Goal: Task Accomplishment & Management: Complete application form

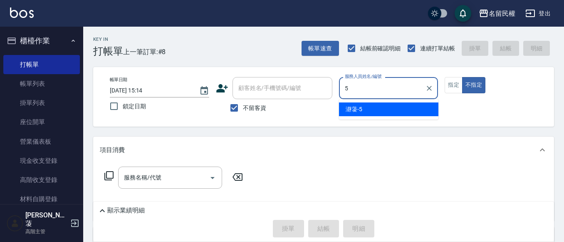
type input "瀞蓤-5"
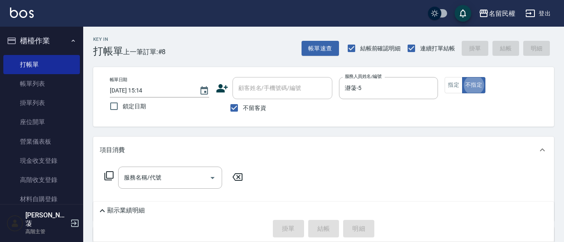
type button "false"
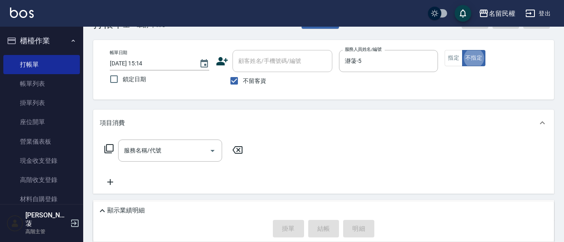
scroll to position [42, 0]
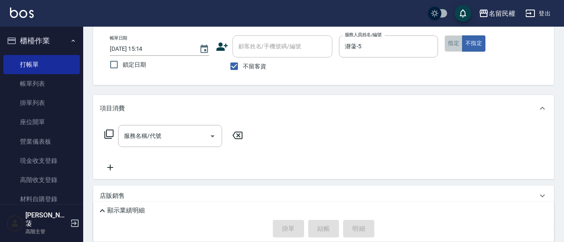
drag, startPoint x: 445, startPoint y: 43, endPoint x: 450, endPoint y: 43, distance: 4.6
click at [450, 43] on button "指定" at bounding box center [454, 43] width 18 height 16
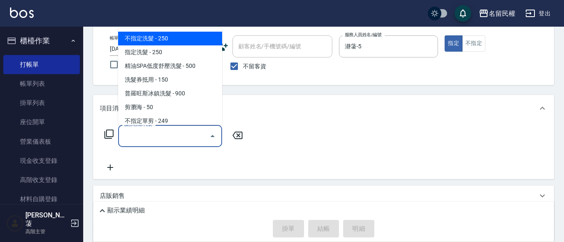
click at [176, 137] on input "服務名稱/代號" at bounding box center [164, 136] width 84 height 15
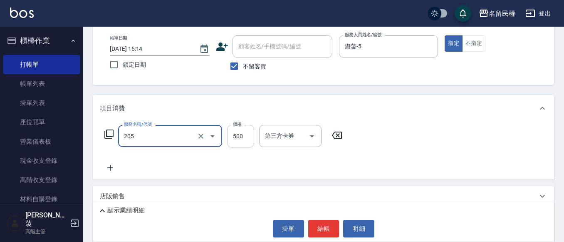
type input "指定洗剪(205)"
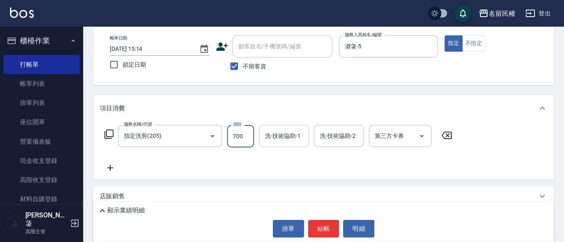
type input "700"
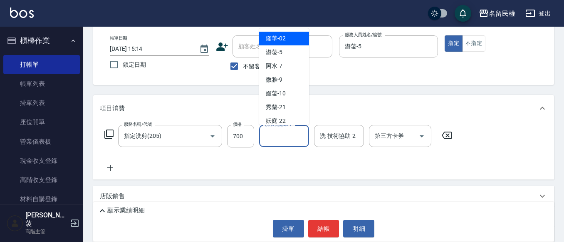
click at [276, 134] on input "洗-技術協助-1" at bounding box center [284, 136] width 42 height 15
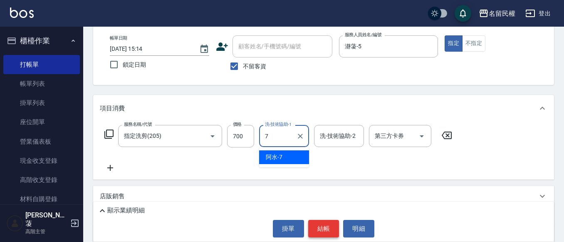
type input "阿水-7"
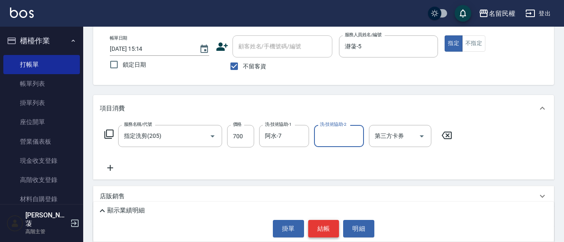
click at [318, 228] on button "結帳" at bounding box center [323, 228] width 31 height 17
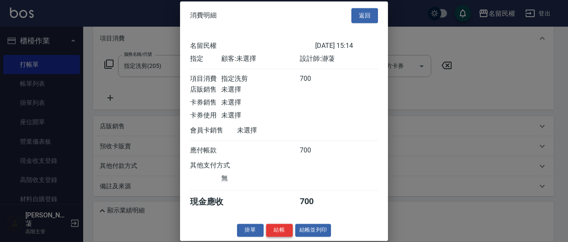
scroll to position [11, 0]
click at [285, 234] on button "結帳" at bounding box center [279, 229] width 27 height 13
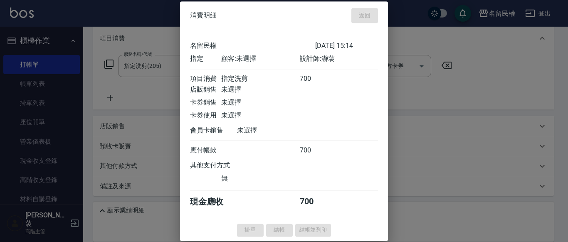
type input "[DATE] 15:47"
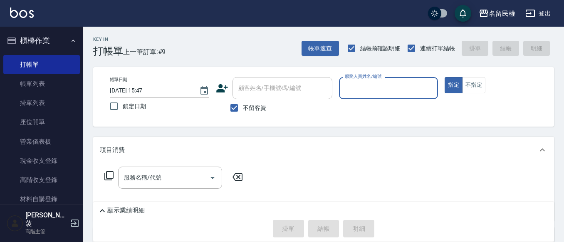
scroll to position [42, 0]
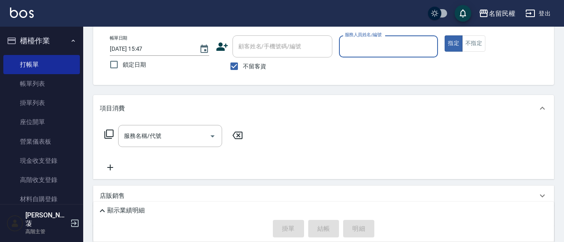
drag, startPoint x: 112, startPoint y: 194, endPoint x: 136, endPoint y: 184, distance: 25.2
click at [113, 194] on p "店販銷售" at bounding box center [112, 195] width 25 height 9
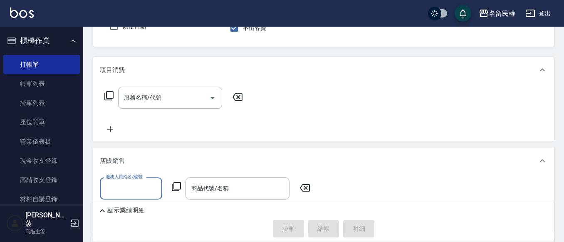
scroll to position [125, 0]
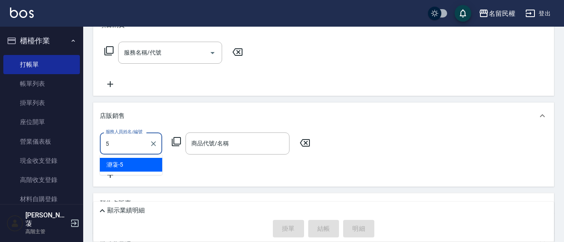
type input "瀞蓤-5"
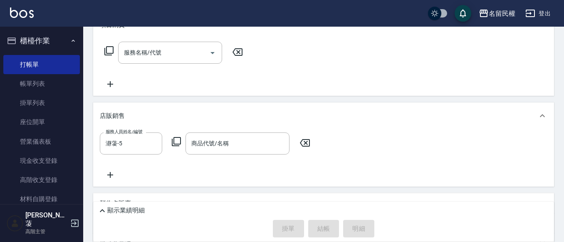
click at [175, 142] on icon at bounding box center [176, 142] width 10 height 10
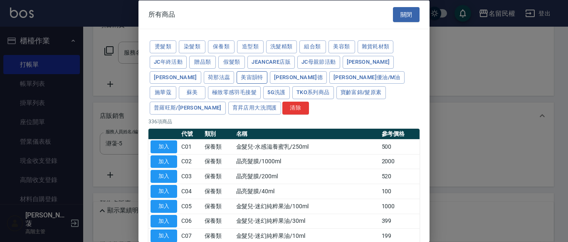
click at [237, 76] on button "美宙韻特" at bounding box center [252, 77] width 31 height 13
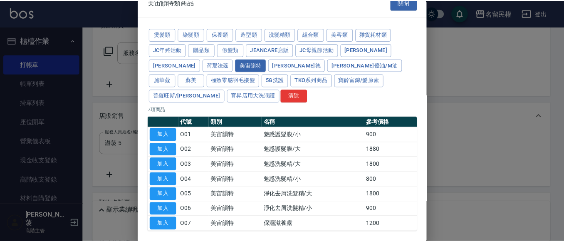
scroll to position [32, 0]
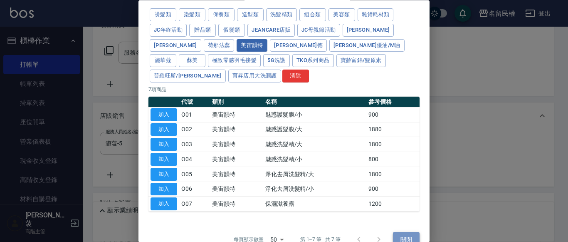
click at [393, 232] on button "關閉" at bounding box center [406, 239] width 27 height 15
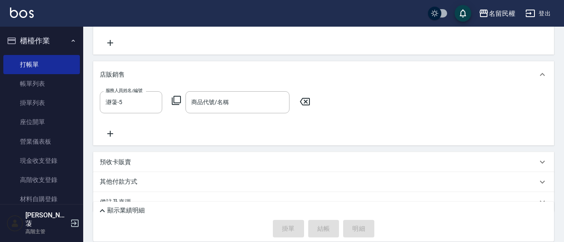
scroll to position [166, 0]
click at [150, 101] on icon "Clear" at bounding box center [153, 102] width 8 height 8
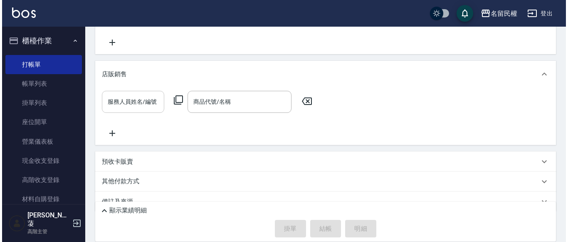
scroll to position [0, 0]
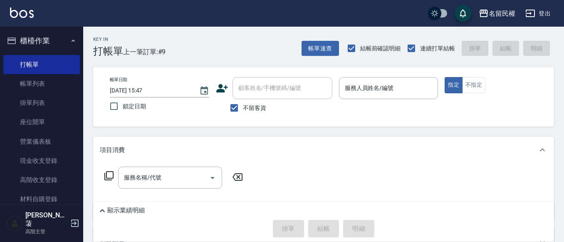
drag, startPoint x: 245, startPoint y: 111, endPoint x: 266, endPoint y: 92, distance: 28.0
click at [245, 110] on span "不留客資" at bounding box center [254, 108] width 23 height 9
click at [243, 110] on input "不留客資" at bounding box center [234, 107] width 17 height 17
checkbox input "false"
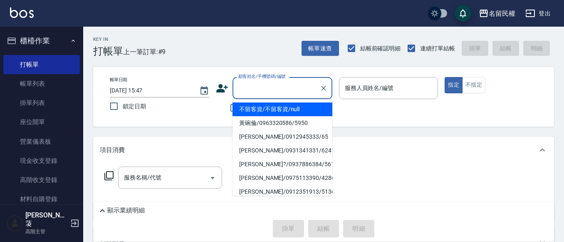
click at [266, 92] on input "顧客姓名/手機號碼/編號" at bounding box center [276, 88] width 80 height 15
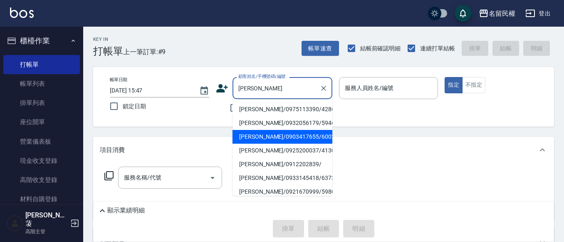
click at [288, 135] on li "[PERSON_NAME]/0903417655/6002" at bounding box center [283, 137] width 100 height 14
type input "[PERSON_NAME]/0903417655/6002"
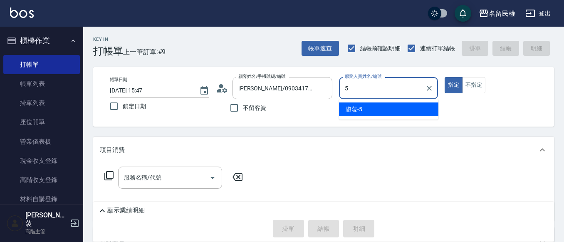
type input "瀞蓤-5"
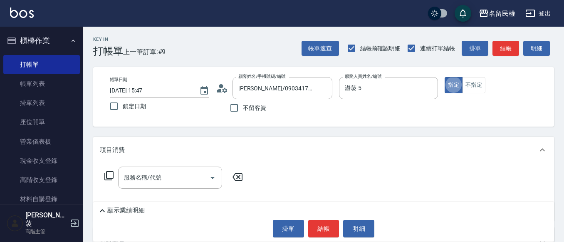
type button "true"
click at [224, 91] on icon at bounding box center [224, 89] width 5 height 5
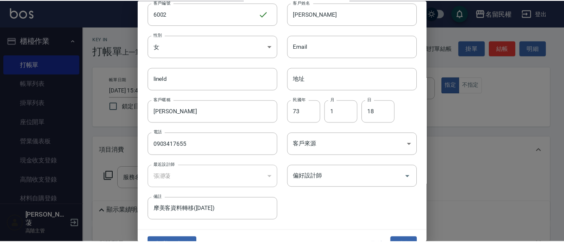
scroll to position [47, 0]
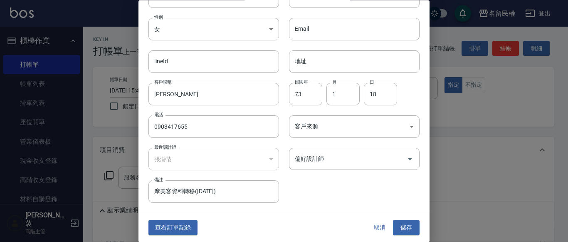
drag, startPoint x: 201, startPoint y: 129, endPoint x: 72, endPoint y: 121, distance: 130.1
click at [72, 121] on div "編輯客戶資料 最新顧客編號: 6403 客戶編號 6002 ​ 客戶編號 客戶姓名 [PERSON_NAME] 客戶姓名 性別 女 [DEMOGRAPHIC_…" at bounding box center [284, 121] width 568 height 242
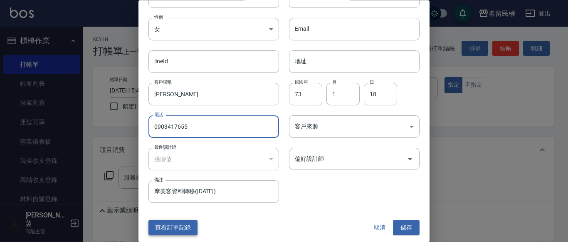
click at [162, 227] on button "查看訂單記錄" at bounding box center [173, 227] width 49 height 15
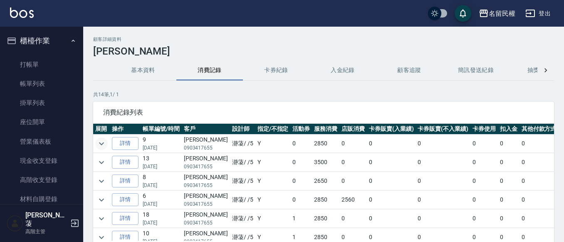
click at [99, 141] on icon "expand row" at bounding box center [102, 144] width 10 height 10
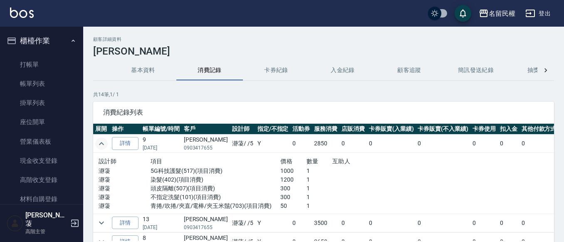
scroll to position [42, 0]
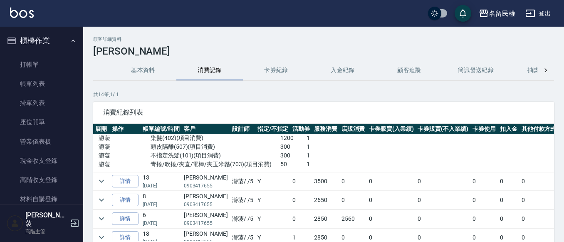
click at [108, 184] on td at bounding box center [101, 181] width 17 height 18
click at [106, 183] on icon "expand row" at bounding box center [102, 181] width 10 height 10
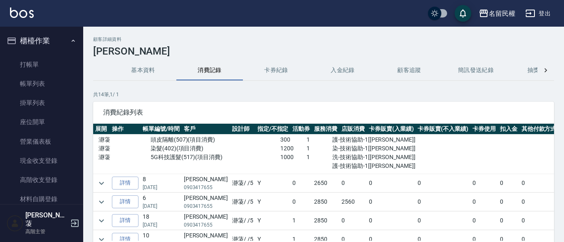
scroll to position [125, 0]
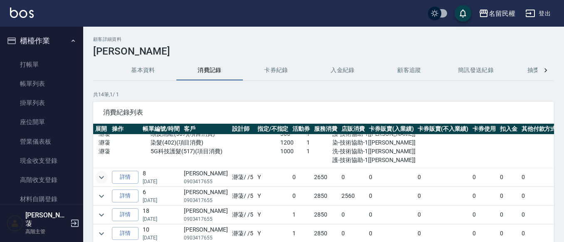
click at [100, 181] on icon "expand row" at bounding box center [102, 177] width 10 height 10
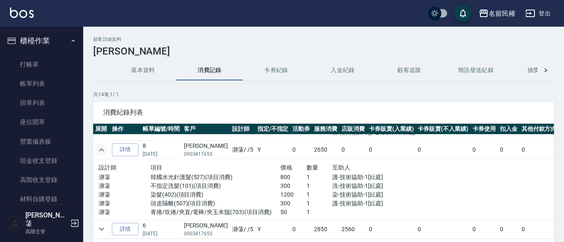
scroll to position [166, 0]
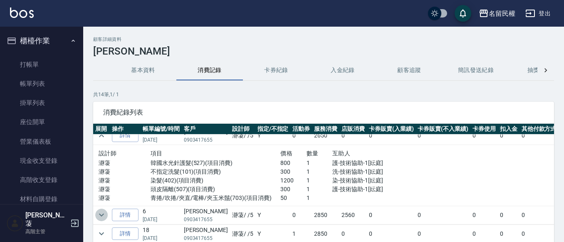
click at [107, 211] on button "expand row" at bounding box center [101, 215] width 12 height 12
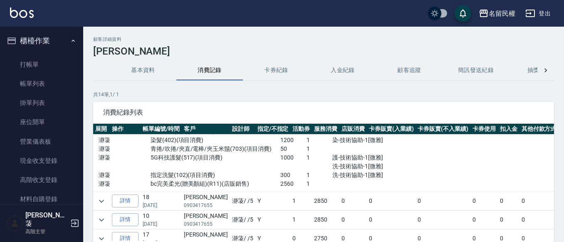
scroll to position [291, 0]
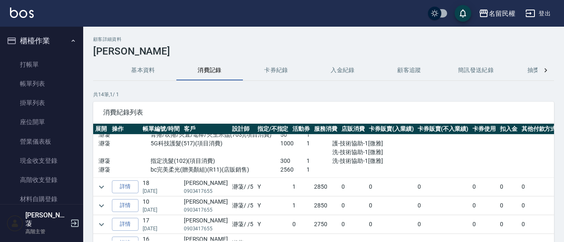
click at [104, 195] on td at bounding box center [101, 187] width 17 height 18
click at [104, 186] on icon "expand row" at bounding box center [102, 187] width 10 height 10
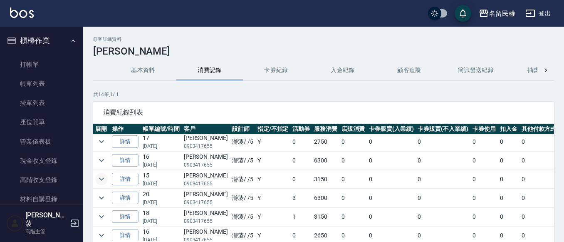
scroll to position [458, 0]
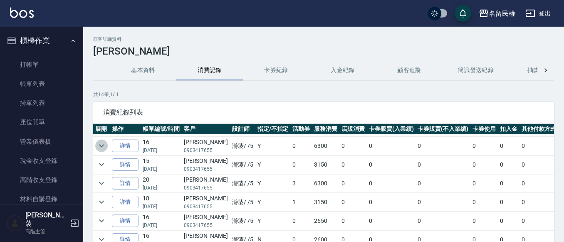
click at [103, 149] on icon "expand row" at bounding box center [102, 146] width 10 height 10
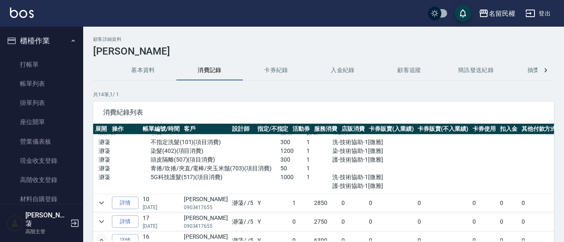
scroll to position [375, 0]
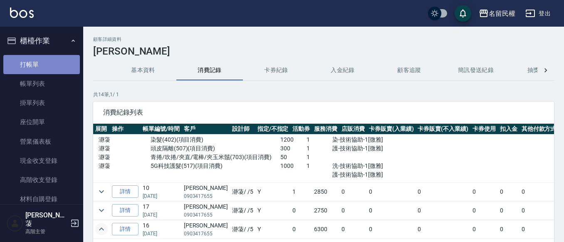
click at [45, 59] on link "打帳單" at bounding box center [41, 64] width 77 height 19
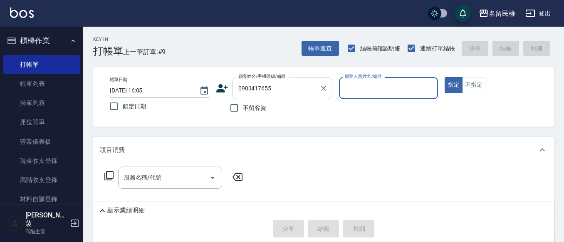
type input "[PERSON_NAME]/0903417655/6002"
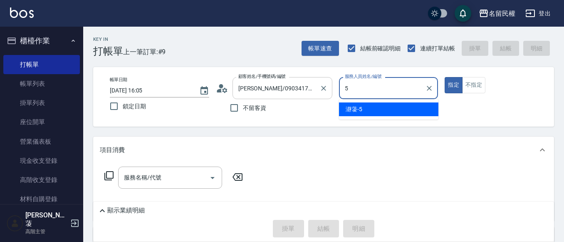
type input "瀞蓤-5"
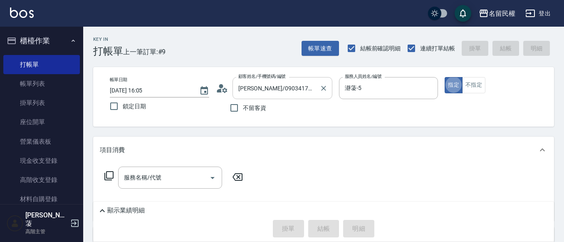
type button "true"
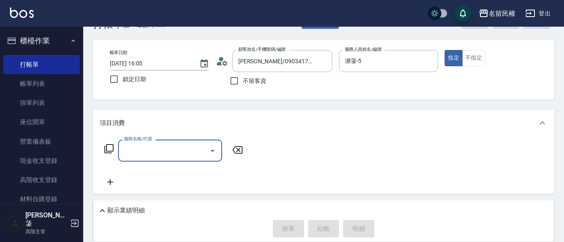
scroll to position [42, 0]
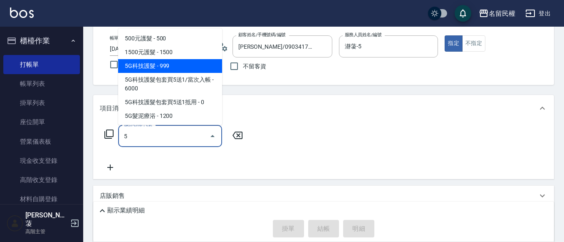
click at [193, 68] on span "5G科技護髮 - 999" at bounding box center [170, 66] width 104 height 14
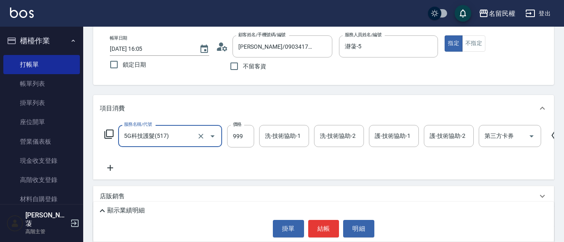
type input "5G科技護髮(517)"
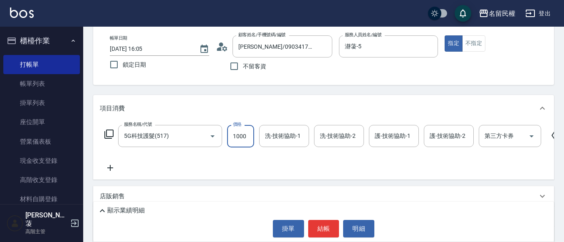
type input "1000"
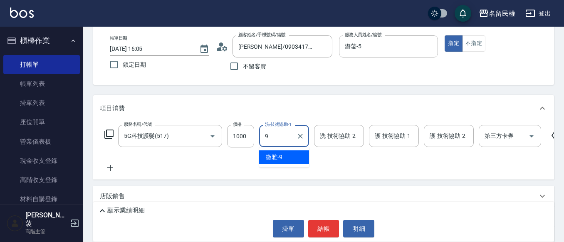
type input "微雅-9"
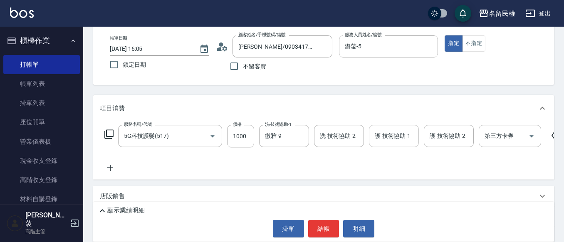
drag, startPoint x: 386, startPoint y: 147, endPoint x: 393, endPoint y: 139, distance: 10.3
click at [391, 143] on div "服務名稱/代號 5G科技護髮(517) 服務名稱/代號 價格 1000 價格 洗-技術協助-1 微雅-9 洗-技術協助-1 洗-技術協助-2 洗-技術協助-2…" at bounding box center [333, 149] width 467 height 48
click at [395, 139] on input "護-技術協助-1" at bounding box center [394, 136] width 42 height 15
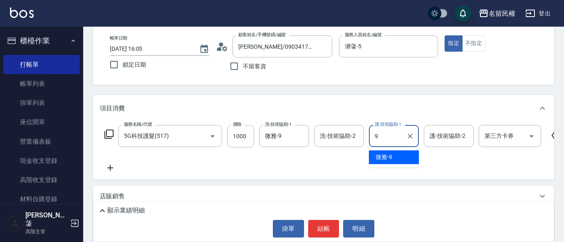
type input "微雅-9"
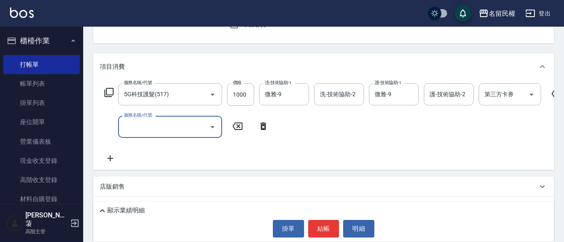
scroll to position [125, 0]
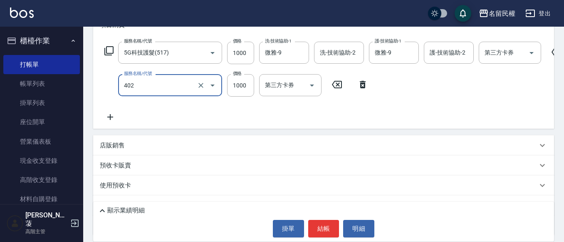
type input "染髮(402)"
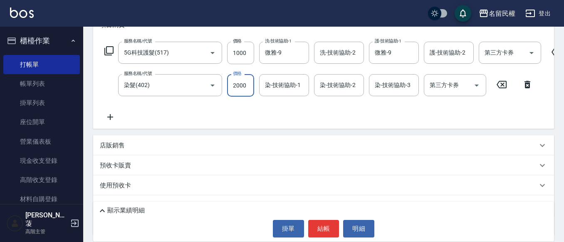
type input "2000"
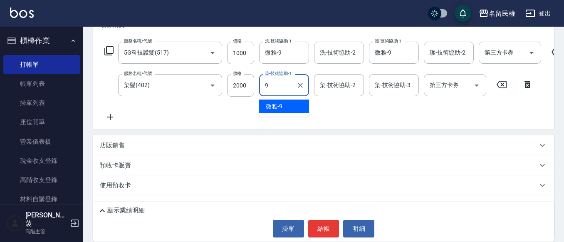
type input "微雅-9"
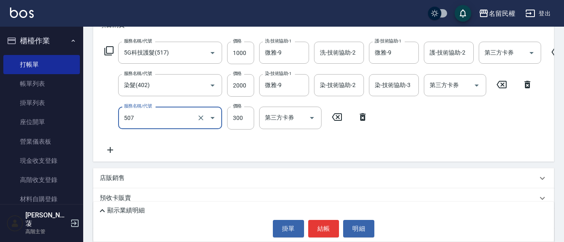
type input "頭皮隔離(507)"
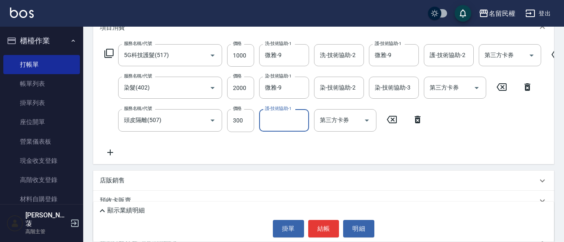
scroll to position [83, 0]
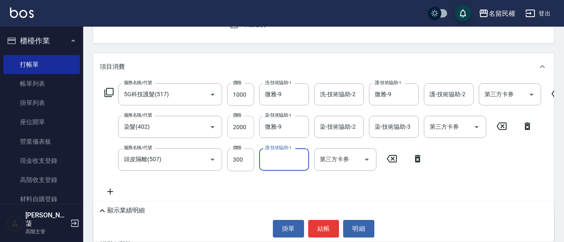
click at [243, 127] on input "2000" at bounding box center [240, 127] width 27 height 22
click at [242, 127] on input "2000" at bounding box center [240, 127] width 27 height 22
type input "1200"
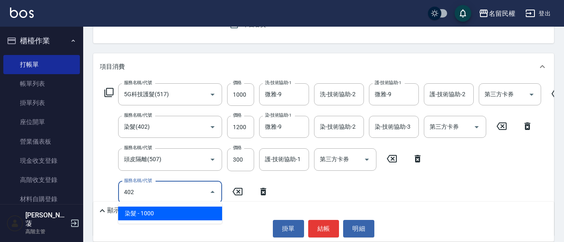
type input "染髮(402)"
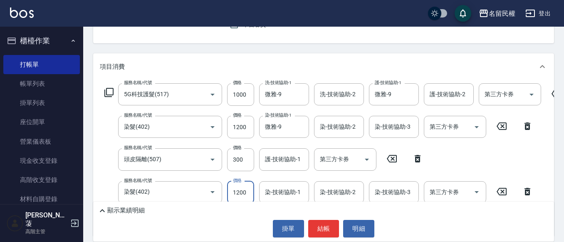
type input "1200"
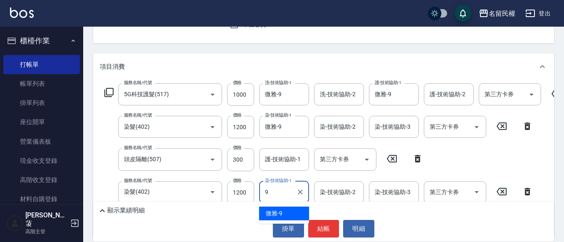
type input "微雅-9"
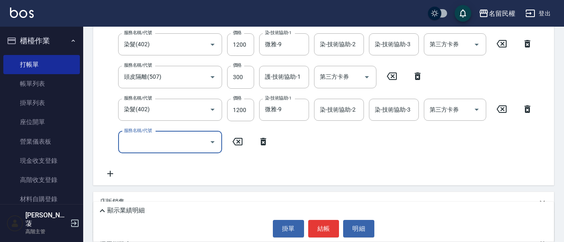
scroll to position [166, 0]
type input "燙髮(302)"
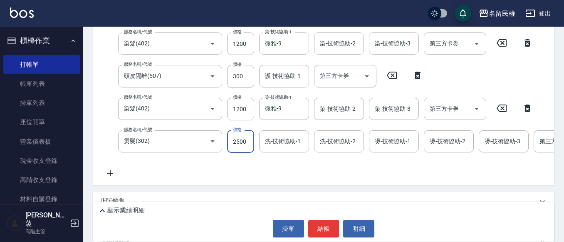
type input "2500"
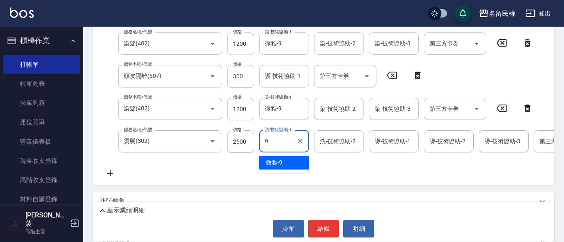
type input "微雅-9"
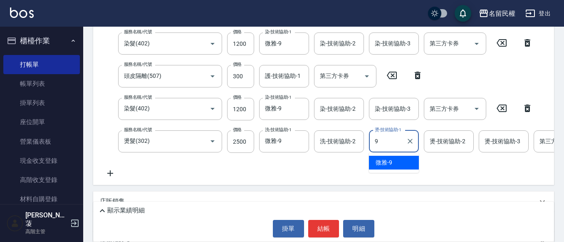
type input "微雅-9"
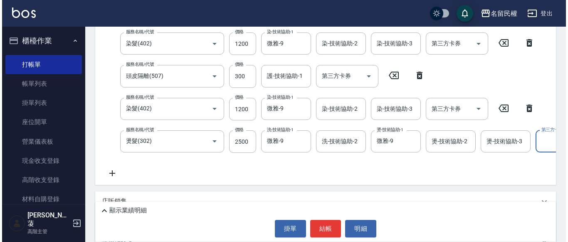
scroll to position [0, 26]
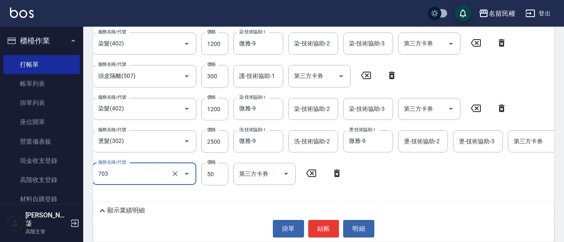
type input "青捲/吹捲/夾直/電棒/夾玉米鬚(703)"
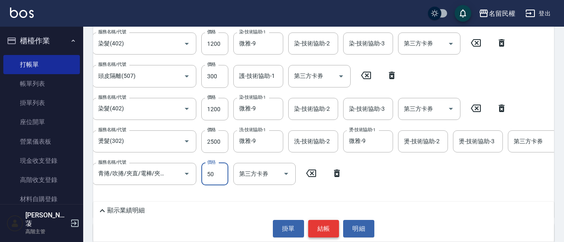
click at [323, 225] on button "結帳" at bounding box center [323, 228] width 31 height 17
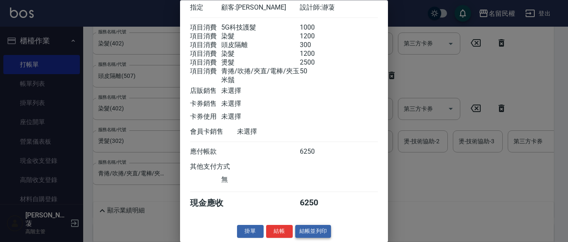
scroll to position [71, 0]
click at [281, 233] on button "結帳" at bounding box center [279, 231] width 27 height 13
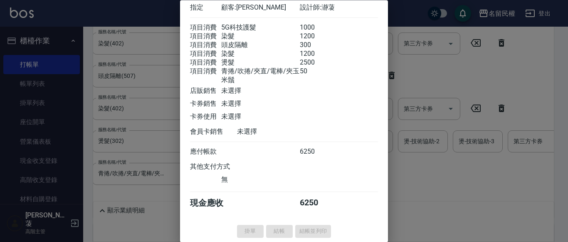
type input "[DATE] 16:06"
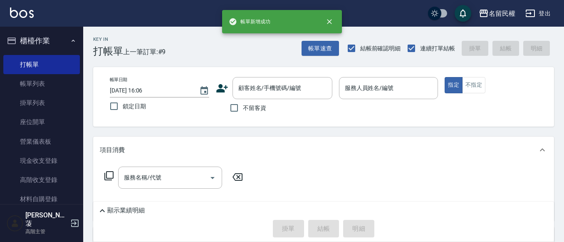
scroll to position [0, 0]
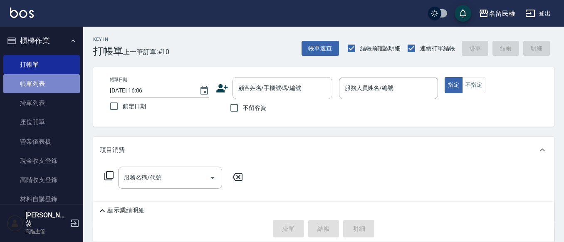
click at [73, 85] on link "帳單列表" at bounding box center [41, 83] width 77 height 19
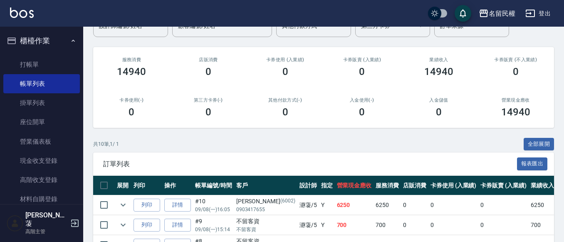
scroll to position [125, 0]
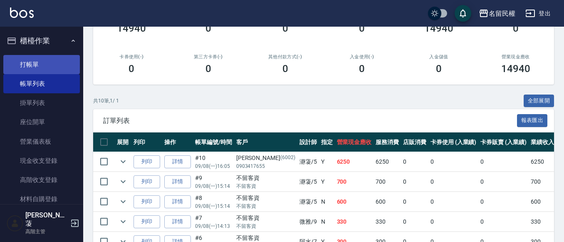
click at [32, 72] on link "打帳單" at bounding box center [41, 64] width 77 height 19
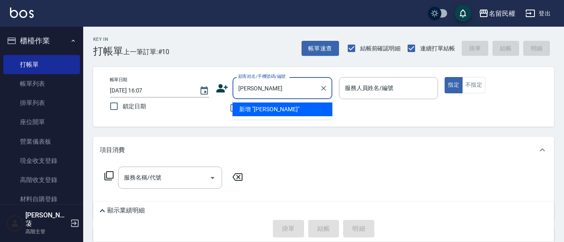
drag, startPoint x: 276, startPoint y: 93, endPoint x: 0, endPoint y: 72, distance: 276.3
click at [0, 79] on div "名留民權 登出 櫃檯作業 打帳單 帳單列表 掛單列表 座位開單 營業儀表板 現金收支登錄 高階收支登錄 材料自購登錄 每日結帳 排班表 現場電腦打卡 掃碼打卡…" at bounding box center [282, 186] width 564 height 373
click at [258, 113] on li "[PERSON_NAME]/0958270661/6391" at bounding box center [283, 109] width 100 height 14
type input "[PERSON_NAME]/0958270661/6391"
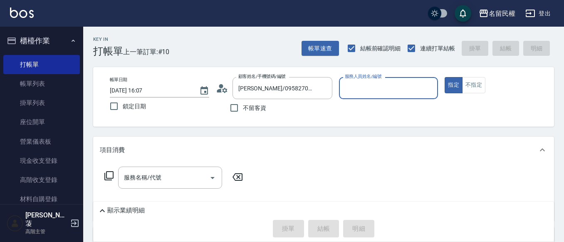
type input "瀞蓤-5"
click at [224, 85] on icon at bounding box center [222, 88] width 12 height 12
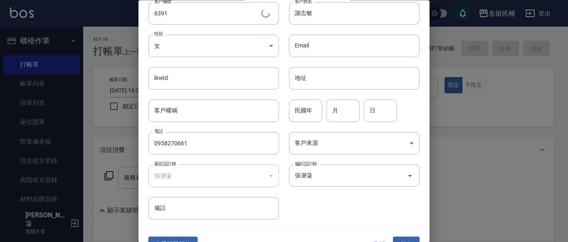
scroll to position [47, 0]
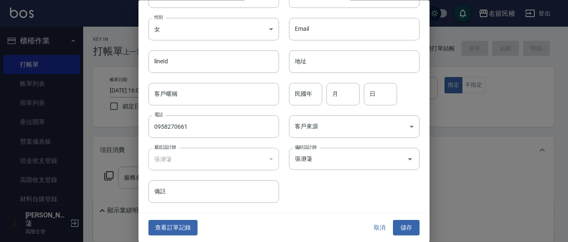
drag, startPoint x: 196, startPoint y: 126, endPoint x: 0, endPoint y: 125, distance: 195.6
click at [21, 125] on div "編輯客戶資料 最新顧客編號: 6403 客戶編號 6391 ​ 客戶編號 客戶姓名 [PERSON_NAME] 客戶姓名 性別 女 [DEMOGRAPHIC_…" at bounding box center [284, 121] width 568 height 242
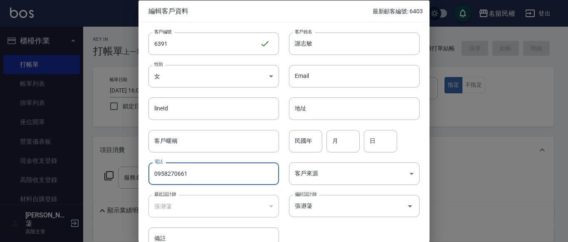
scroll to position [42, 0]
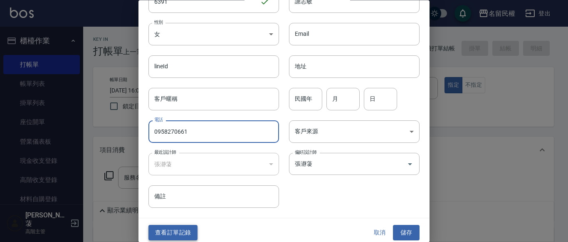
click at [194, 227] on button "查看訂單記錄" at bounding box center [173, 232] width 49 height 15
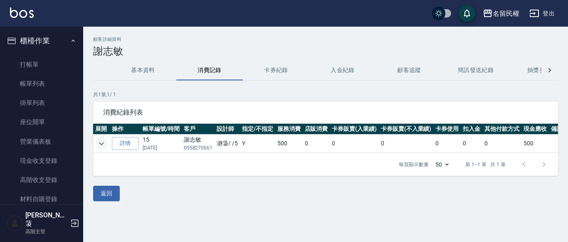
click at [102, 145] on icon "expand row" at bounding box center [102, 144] width 10 height 10
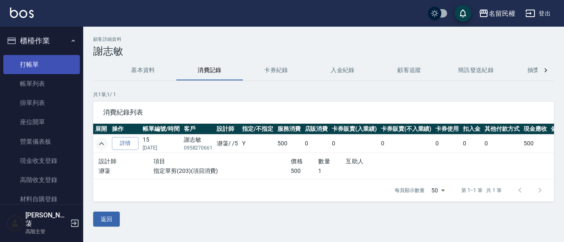
click at [29, 62] on link "打帳單" at bounding box center [41, 64] width 77 height 19
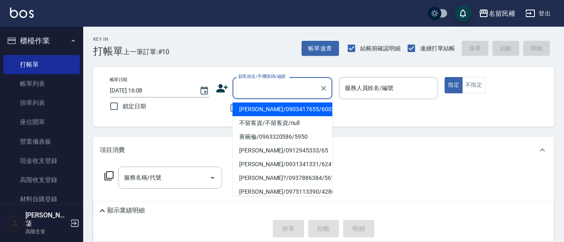
click at [266, 90] on input "顧客姓名/手機號碼/編號" at bounding box center [276, 88] width 80 height 15
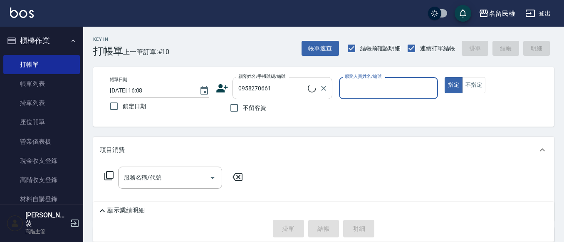
type input "[PERSON_NAME]/0958270661/6391"
type input "瀞蓤-5"
click at [226, 82] on icon at bounding box center [222, 88] width 12 height 12
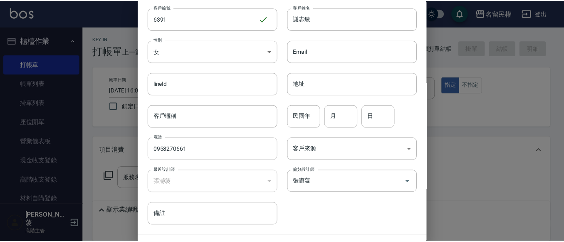
scroll to position [47, 0]
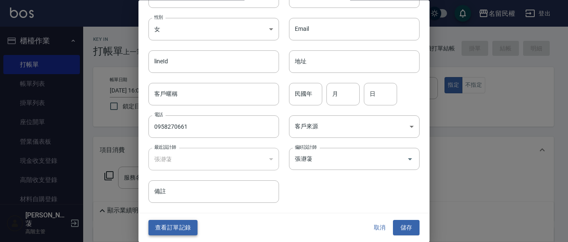
click at [188, 229] on button "查看訂單記錄" at bounding box center [173, 227] width 49 height 15
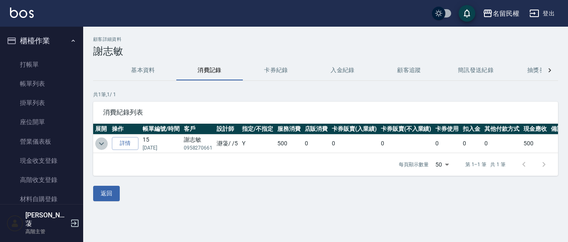
click at [100, 143] on icon "expand row" at bounding box center [101, 143] width 5 height 3
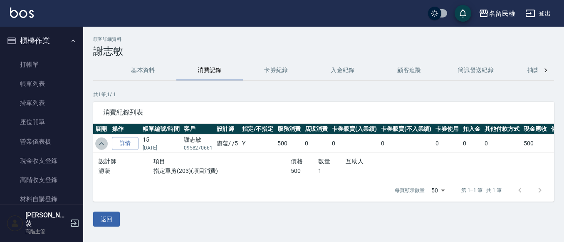
click at [100, 143] on icon "expand row" at bounding box center [102, 144] width 10 height 10
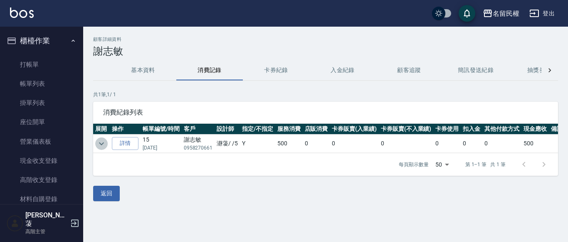
click at [97, 141] on icon "expand row" at bounding box center [102, 144] width 10 height 10
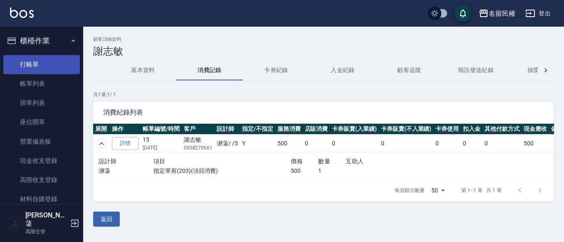
drag, startPoint x: 40, startPoint y: 62, endPoint x: 46, endPoint y: 60, distance: 5.8
click at [40, 62] on link "打帳單" at bounding box center [41, 64] width 77 height 19
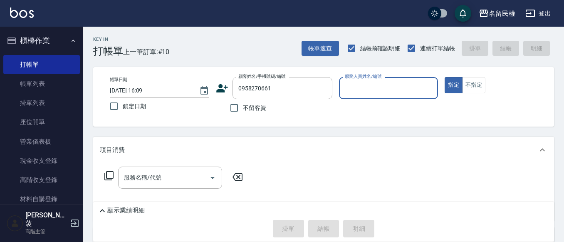
type input "[PERSON_NAME]/0958270661/6391"
type input "瀞蓤-5"
click at [445, 77] on button "指定" at bounding box center [454, 85] width 18 height 16
type button "true"
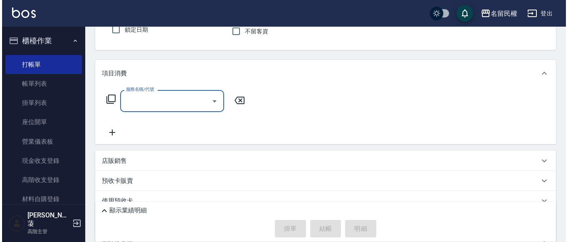
scroll to position [83, 0]
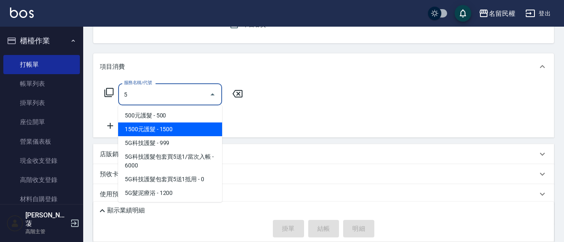
drag, startPoint x: 183, startPoint y: 134, endPoint x: 181, endPoint y: 139, distance: 5.6
click at [182, 137] on ul "500元護髮 - 500 1500元護髮 - 1500 5G科技護髮 - 999 5G科技護髮包套買5送1/當次入帳 - 6000 5G科技護髮包套買5送1抵…" at bounding box center [170, 153] width 104 height 97
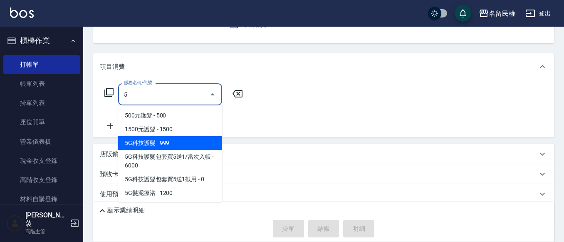
click at [181, 139] on span "5G科技護髮 - 999" at bounding box center [170, 143] width 104 height 14
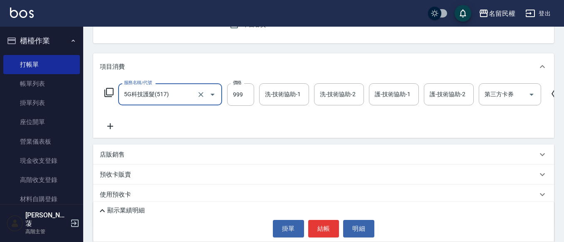
type input "5G科技護髮(517)"
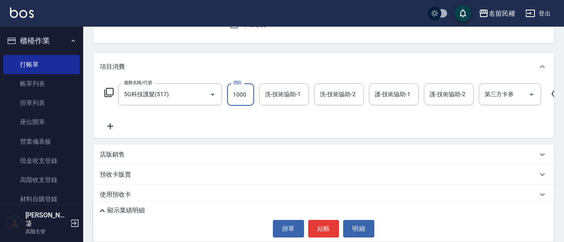
type input "1000"
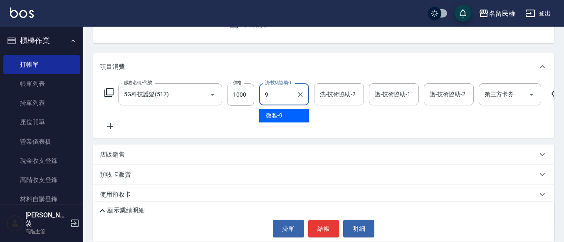
type input "微雅-9"
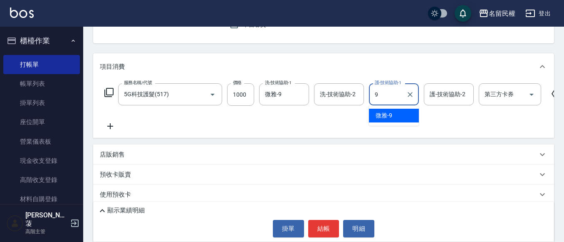
type input "微雅-9"
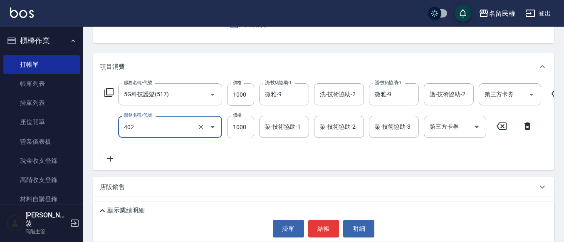
type input "2"
type input "染髮(402)"
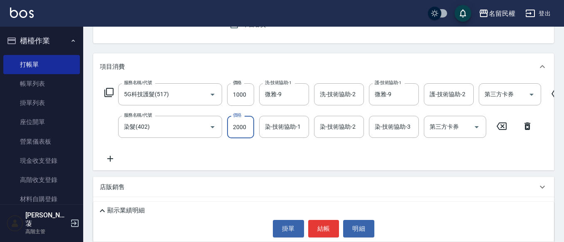
type input "2000"
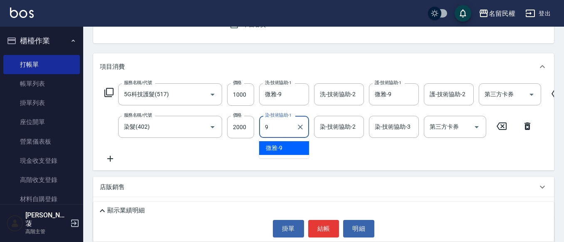
type input "微雅-9"
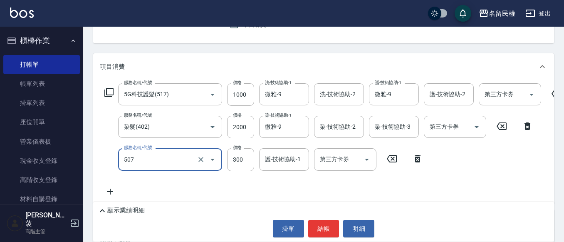
type input "頭皮隔離(507)"
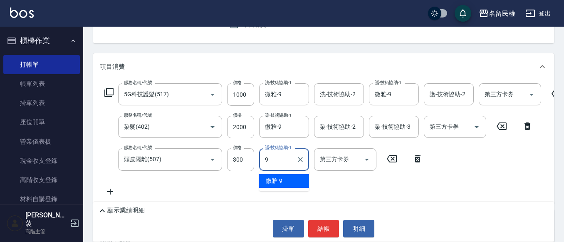
type input "微雅-9"
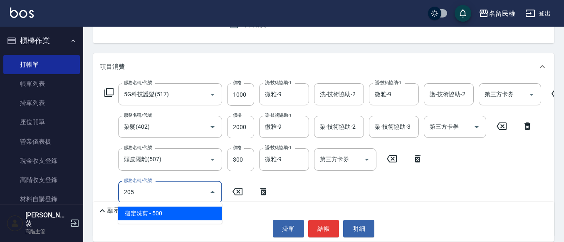
type input "指定洗剪(205)"
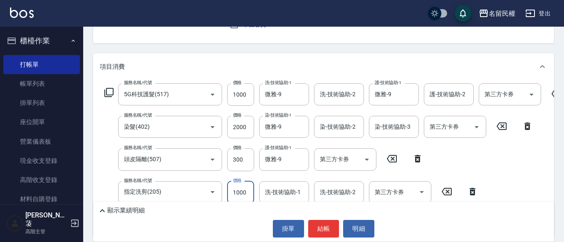
type input "1000"
type input "96"
click at [294, 191] on div "洗-技術協助-1 洗-技術協助-1" at bounding box center [284, 192] width 50 height 22
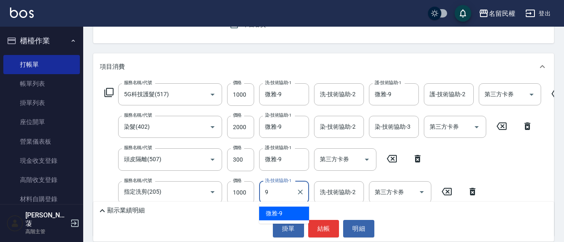
type input "微雅-9"
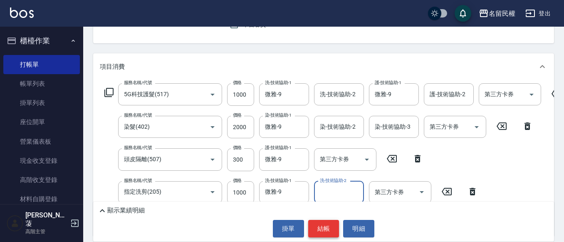
click at [321, 234] on button "結帳" at bounding box center [323, 228] width 31 height 17
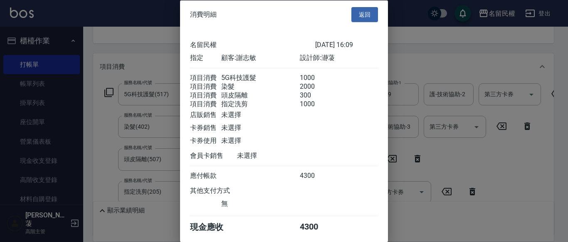
scroll to position [41, 0]
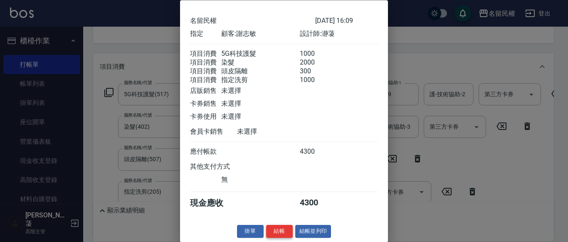
click at [266, 228] on button "結帳" at bounding box center [279, 231] width 27 height 13
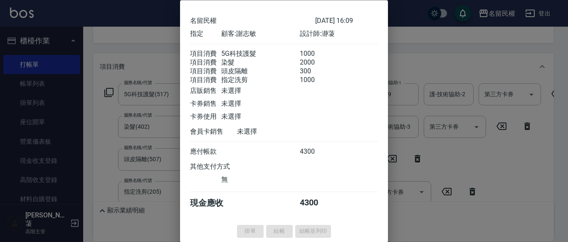
type input "[DATE] 16:11"
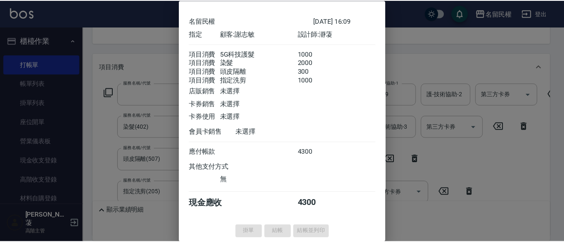
scroll to position [81, 0]
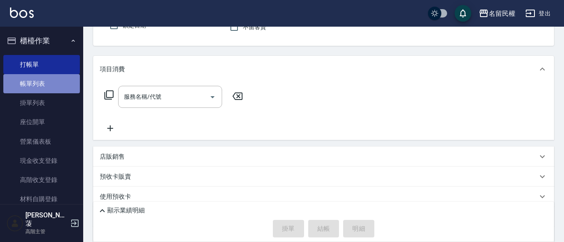
click at [50, 75] on link "帳單列表" at bounding box center [41, 83] width 77 height 19
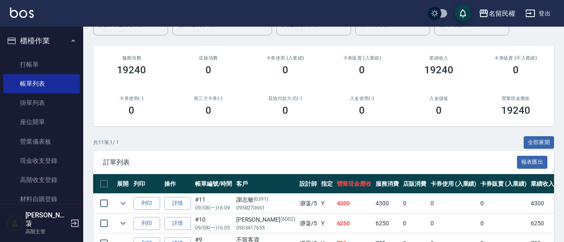
scroll to position [125, 0]
